Goal: Task Accomplishment & Management: Manage account settings

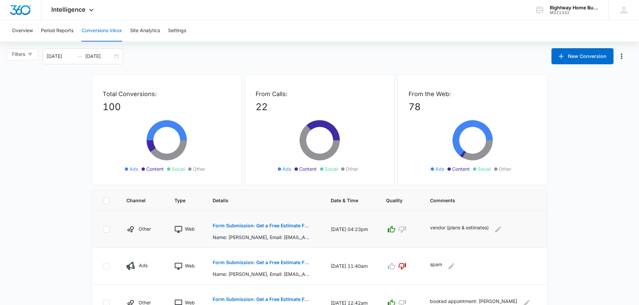
click at [256, 227] on p "Form Submission: Get a Free Estimate Form - NEW [DATE]" at bounding box center [262, 226] width 98 height 5
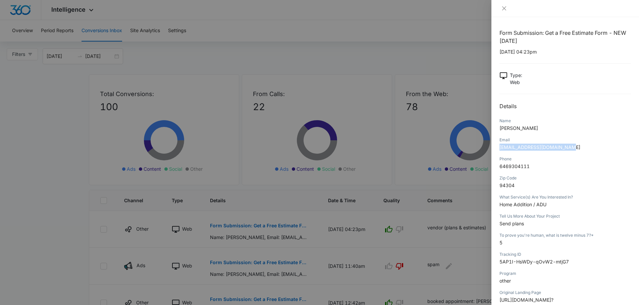
drag, startPoint x: 498, startPoint y: 148, endPoint x: 559, endPoint y: 150, distance: 60.7
click at [561, 152] on div "Form Submission: Get a Free Estimate Form - NEW [DATE] [DATE] 04:23pm Type : We…" at bounding box center [565, 161] width 148 height 288
copy span "[EMAIL_ADDRESS][DOMAIN_NAME]"
click at [503, 6] on icon "close" at bounding box center [503, 8] width 5 height 5
